Goal: Task Accomplishment & Management: Manage account settings

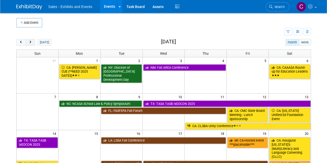
click at [30, 44] on span "next" at bounding box center [30, 42] width 4 height 3
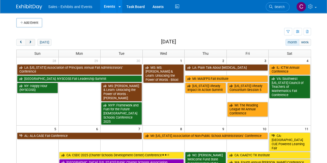
click at [30, 44] on span "next" at bounding box center [30, 42] width 4 height 3
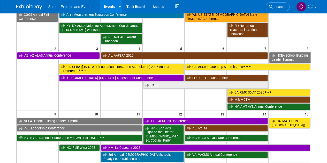
scroll to position [74, 0]
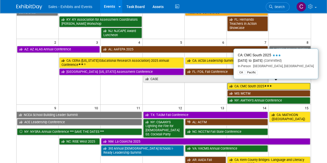
click at [241, 83] on link "CA: CMC South 2025" at bounding box center [269, 86] width 83 height 7
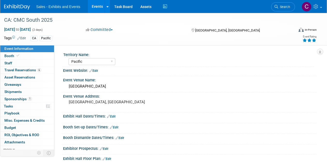
select select "Pacific"
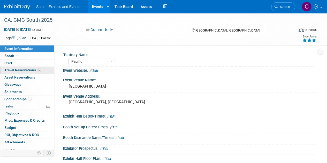
click at [13, 70] on span "Travel Reservations 6" at bounding box center [22, 70] width 37 height 4
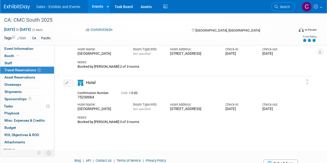
scroll to position [289, 0]
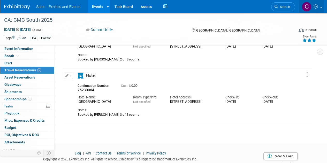
click at [320, 7] on link at bounding box center [311, 6] width 25 height 13
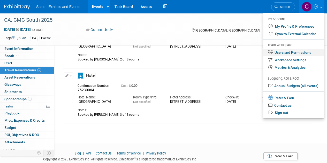
click at [287, 52] on link "Users and Permissions" at bounding box center [293, 53] width 61 height 8
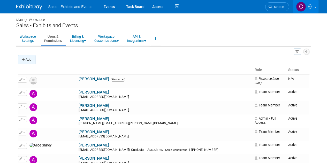
click at [28, 58] on button "Add" at bounding box center [27, 59] width 18 height 9
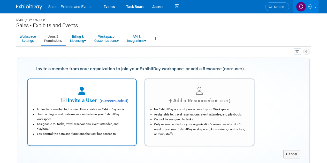
click at [101, 109] on li "An invite is emailed to the user. User creates an ExhibitDay account." at bounding box center [83, 109] width 93 height 5
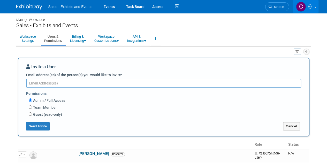
paste textarea "kgenzer@cainc.com"
type textarea "kgenzer@cainc.com"
click at [35, 108] on label "Team Member" at bounding box center [44, 107] width 25 height 5
click at [32, 108] on input "Team Member" at bounding box center [30, 107] width 3 height 3
radio input "true"
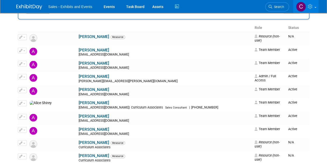
scroll to position [413, 0]
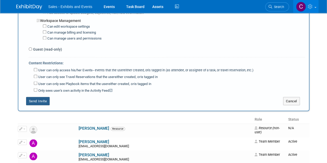
click at [44, 97] on button "Send Invite" at bounding box center [38, 101] width 24 height 8
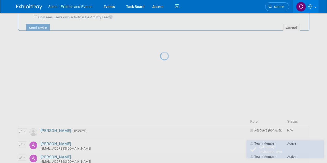
scroll to position [0, 0]
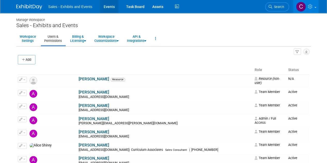
click at [109, 4] on link "Events" at bounding box center [109, 6] width 19 height 13
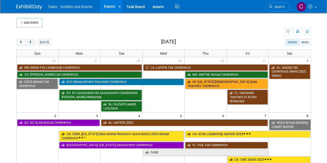
click at [27, 43] on button "next" at bounding box center [31, 42] width 10 height 7
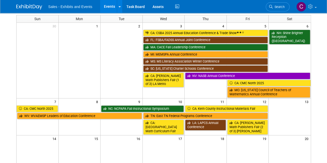
scroll to position [24, 0]
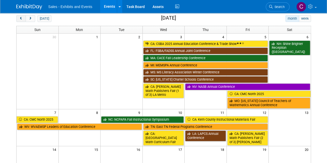
click at [24, 20] on button "prev" at bounding box center [21, 18] width 10 height 7
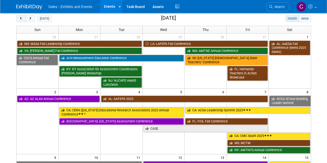
click at [24, 20] on button "prev" at bounding box center [21, 18] width 10 height 7
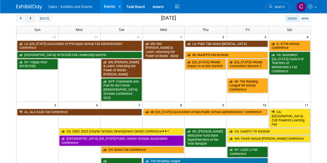
click at [30, 17] on span "next" at bounding box center [30, 18] width 4 height 3
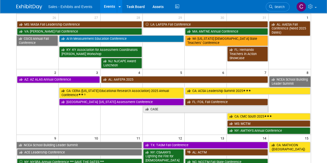
scroll to position [0, 0]
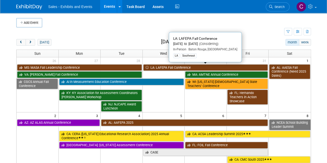
drag, startPoint x: 167, startPoint y: 65, endPoint x: 152, endPoint y: 65, distance: 15.0
click at [167, 65] on link "LA: LAFEPA Fall Conference" at bounding box center [205, 67] width 125 height 7
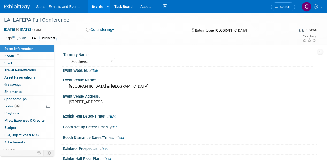
select select "Southeast"
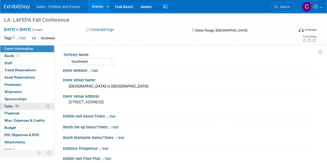
click at [10, 105] on span "Tasks 0%" at bounding box center [12, 106] width 16 height 4
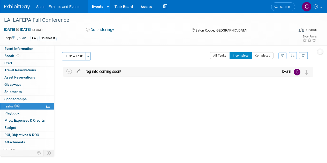
click at [79, 73] on icon at bounding box center [78, 70] width 9 height 6
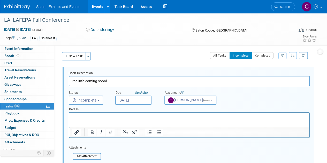
click at [80, 82] on input "reg info coming soon!" at bounding box center [189, 81] width 241 height 10
drag, startPoint x: 80, startPoint y: 82, endPoint x: 114, endPoint y: 82, distance: 33.6
click at [114, 82] on input "reg info coming soon!" at bounding box center [189, 81] width 241 height 10
type input "r"
type input "Online vendor registration opens on September 8!"
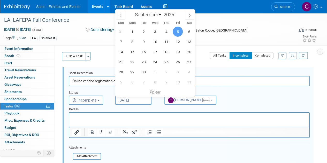
click at [135, 96] on input "Sep 5, 2025" at bounding box center [133, 100] width 36 height 9
click at [134, 43] on span "8" at bounding box center [132, 42] width 10 height 10
type input "Sep 8, 2025"
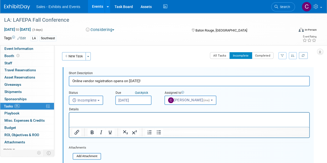
scroll to position [70, 0]
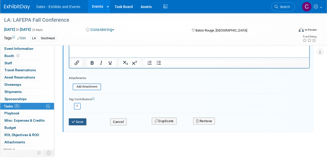
click at [81, 122] on button "Save" at bounding box center [78, 122] width 18 height 7
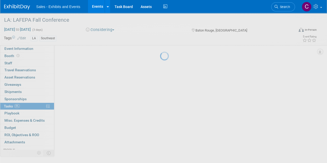
scroll to position [0, 0]
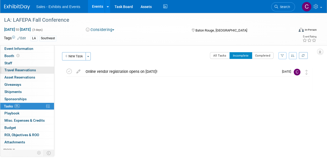
click at [11, 71] on span "Travel Reservations 0" at bounding box center [20, 70] width 32 height 4
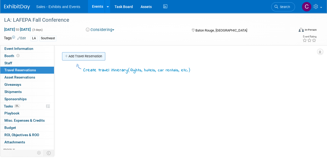
click at [79, 58] on link "Add Travel Reservation" at bounding box center [83, 56] width 43 height 8
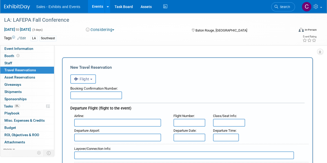
click at [85, 77] on span "Flight" at bounding box center [82, 79] width 16 height 4
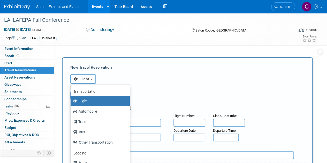
scroll to position [22, 0]
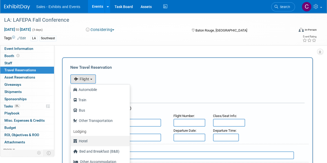
click at [92, 137] on label "Hotel" at bounding box center [99, 141] width 52 height 8
click at [71, 139] on input "Hotel" at bounding box center [69, 140] width 3 height 3
select select "6"
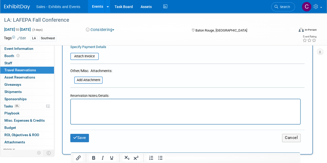
scroll to position [232, 0]
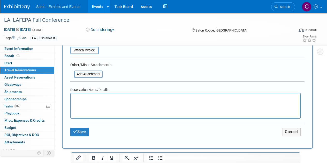
drag, startPoint x: 119, startPoint y: 104, endPoint x: 101, endPoint y: 108, distance: 18.7
click at [101, 101] on html at bounding box center [186, 97] width 230 height 8
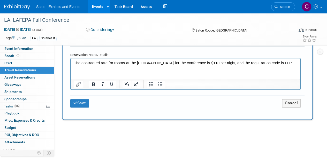
scroll to position [280, 0]
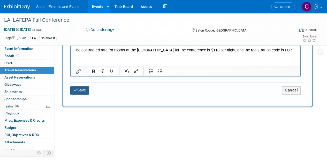
type input "Crowne Plaza in Baton Rouge"
click at [82, 89] on button "Save" at bounding box center [79, 90] width 19 height 8
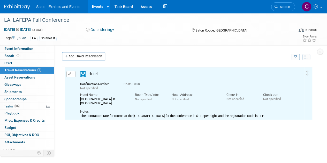
scroll to position [0, 0]
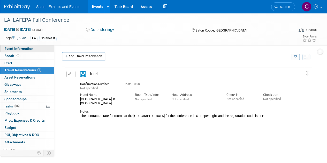
click at [14, 48] on span "Event Information" at bounding box center [18, 49] width 29 height 4
select select "Southeast"
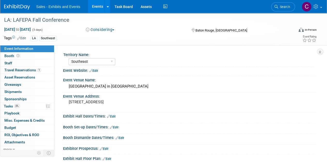
click at [94, 8] on link "Events" at bounding box center [97, 6] width 19 height 13
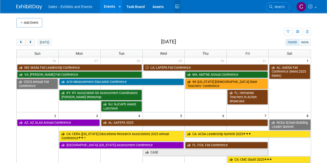
click at [178, 6] on icon at bounding box center [177, 7] width 6 height 8
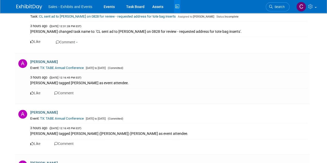
scroll to position [2068, 0]
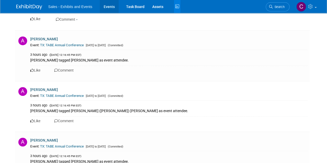
click at [107, 8] on link "Events" at bounding box center [109, 6] width 19 height 13
